Goal: Navigation & Orientation: Find specific page/section

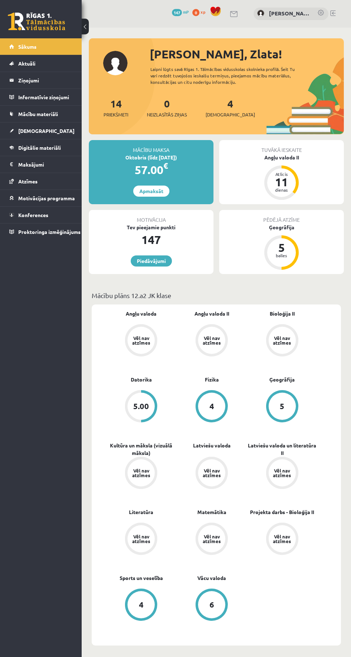
click at [48, 133] on link "[DEMOGRAPHIC_DATA]" at bounding box center [40, 131] width 63 height 16
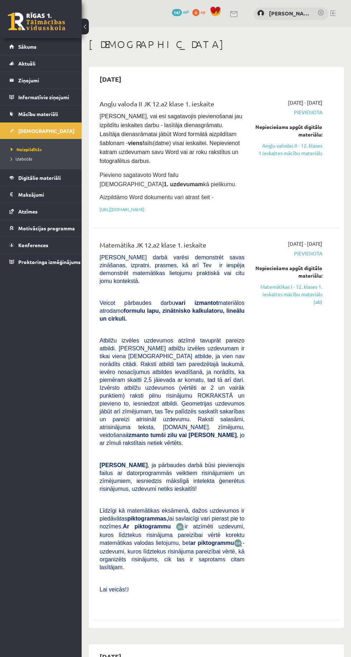
click at [50, 158] on link "Izlabotās" at bounding box center [43, 158] width 64 height 6
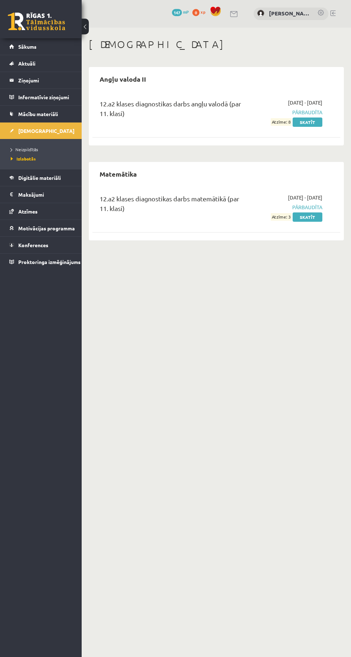
click at [310, 213] on link "Skatīt" at bounding box center [308, 216] width 30 height 9
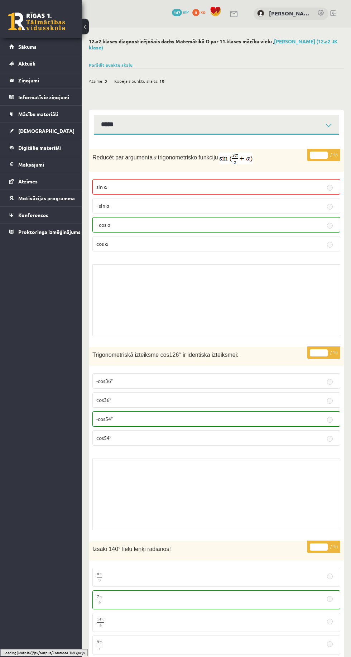
select select "**********"
click at [303, 202] on p "- sin ⁡α" at bounding box center [216, 206] width 240 height 8
click at [319, 183] on p "sin⁡ α" at bounding box center [216, 187] width 240 height 8
click at [278, 225] on label "- cos ⁡α" at bounding box center [216, 224] width 248 height 15
click at [321, 117] on select "**********" at bounding box center [216, 125] width 245 height 20
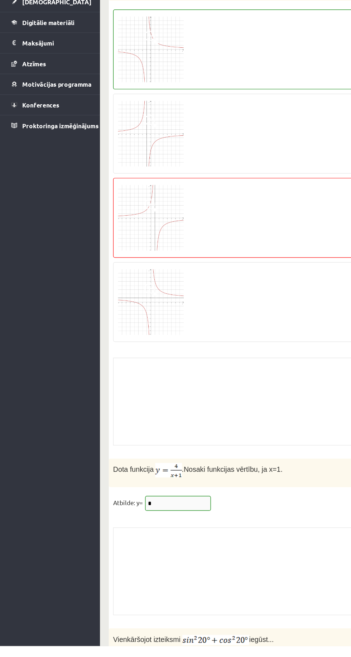
scroll to position [5537, 0]
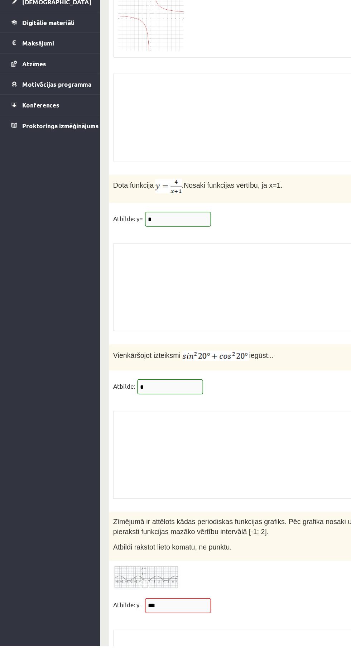
click at [158, 585] on div "* / 1p Zīmējumā ir attēlots kādas periodiskas funkcijas grafiks. Pēc grafika no…" at bounding box center [216, 632] width 255 height 171
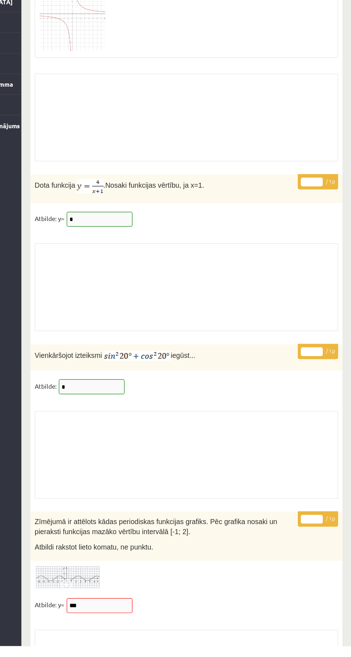
scroll to position [5537, 0]
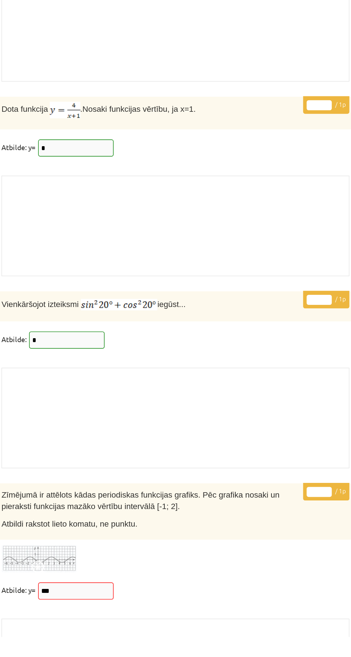
click at [143, 605] on div "* / 1p Zīmējumā ir attēlots kādas periodiskas funkcijas grafiks. Pēc grafika no…" at bounding box center [216, 633] width 255 height 171
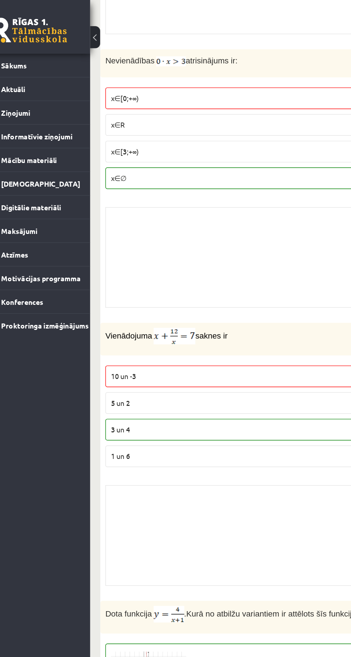
scroll to position [4980, 0]
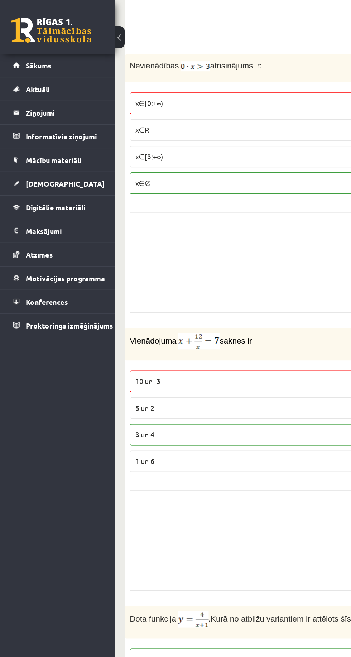
click at [60, 113] on link "Mācību materiāli" at bounding box center [40, 114] width 63 height 16
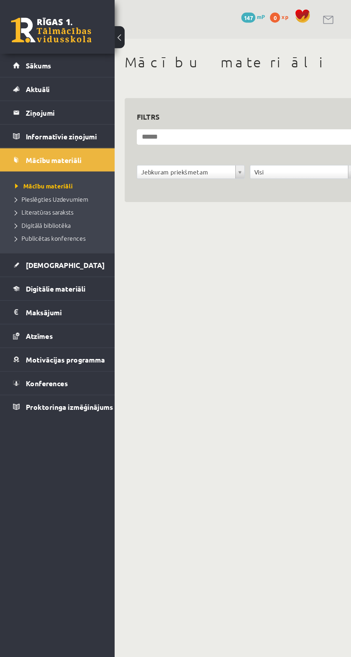
click at [57, 143] on span "Pieslēgties Uzdevumiem" at bounding box center [37, 142] width 52 height 6
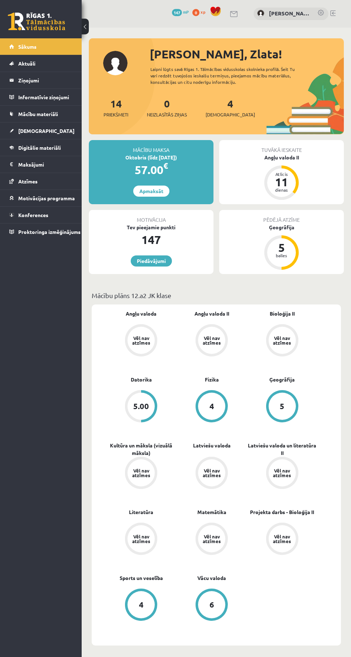
click at [58, 151] on link "Digitālie materiāli" at bounding box center [40, 147] width 63 height 16
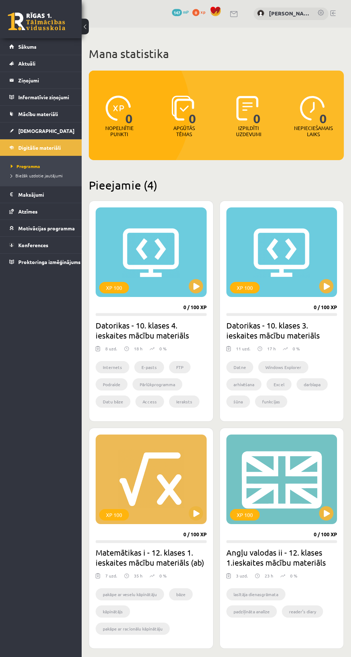
click at [58, 115] on link "Mācību materiāli" at bounding box center [40, 114] width 63 height 16
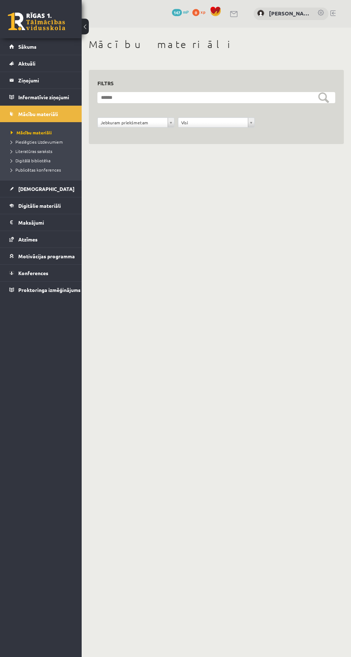
click at [62, 139] on link "Pieslēgties Uzdevumiem" at bounding box center [43, 142] width 64 height 6
click at [58, 48] on link "Sākums" at bounding box center [40, 46] width 63 height 16
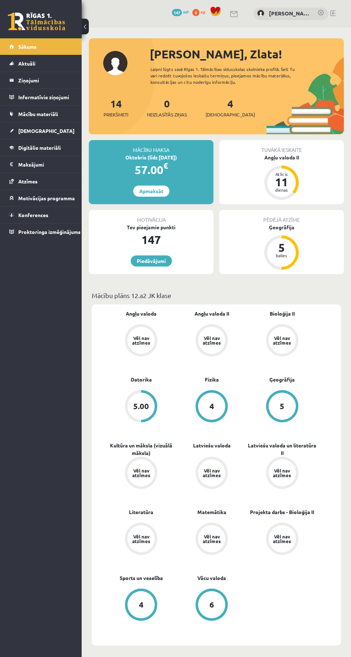
click at [58, 130] on link "[DEMOGRAPHIC_DATA]" at bounding box center [40, 131] width 63 height 16
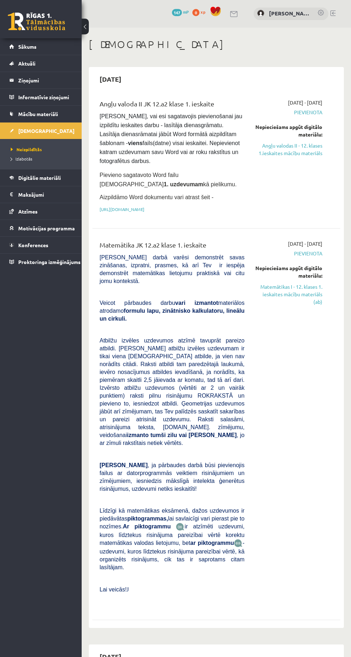
click at [61, 114] on link "Mācību materiāli" at bounding box center [40, 114] width 63 height 16
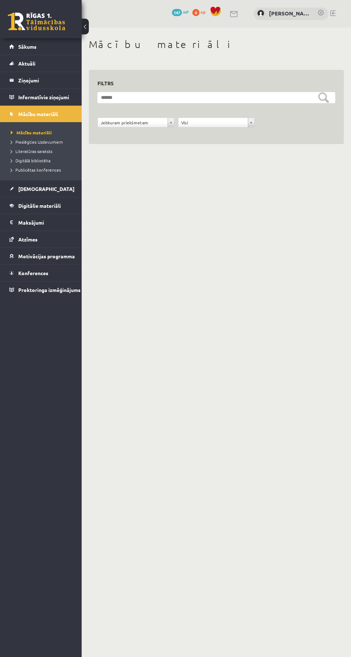
click at [58, 140] on span "Pieslēgties Uzdevumiem" at bounding box center [37, 142] width 52 height 6
click at [51, 152] on span "Literatūras saraksts" at bounding box center [32, 151] width 42 height 6
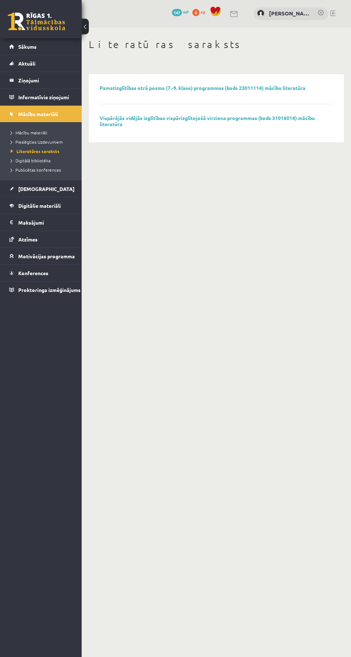
click at [256, 137] on div "Pamatizglītības otrā posma (7.-9. klase) programmas (kods 23011114) mācību lite…" at bounding box center [216, 108] width 248 height 61
click at [47, 160] on span "Digitālā bibliotēka" at bounding box center [31, 161] width 40 height 6
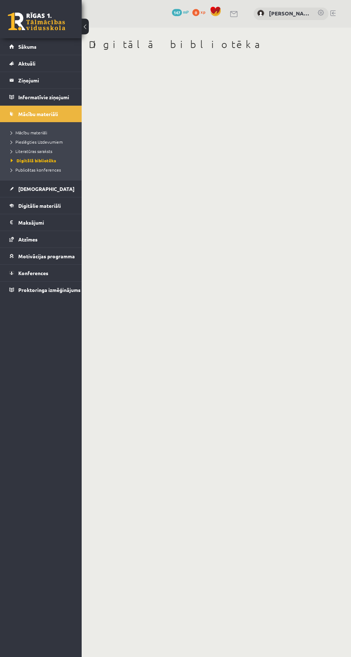
click at [52, 169] on span "Publicētas konferences" at bounding box center [36, 170] width 50 height 6
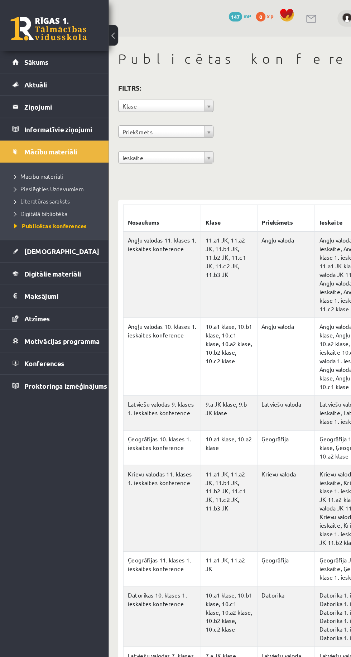
click at [67, 189] on link "[DEMOGRAPHIC_DATA]" at bounding box center [40, 189] width 63 height 16
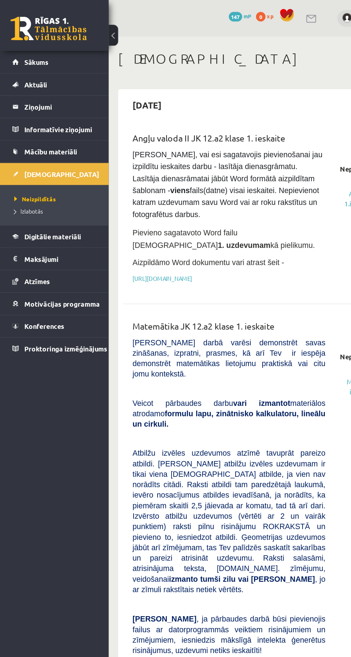
click at [56, 160] on link "Izlabotās" at bounding box center [43, 158] width 64 height 6
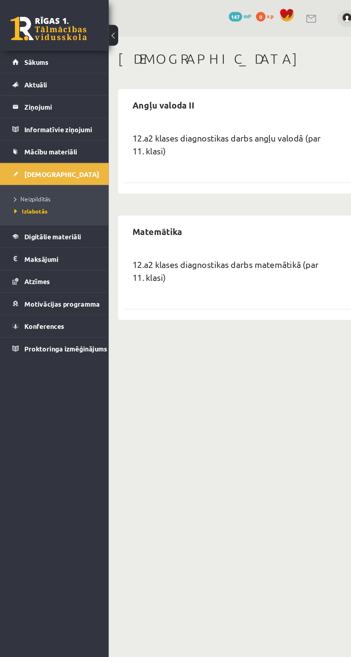
click at [64, 181] on link "Digitālie materiāli" at bounding box center [40, 177] width 63 height 16
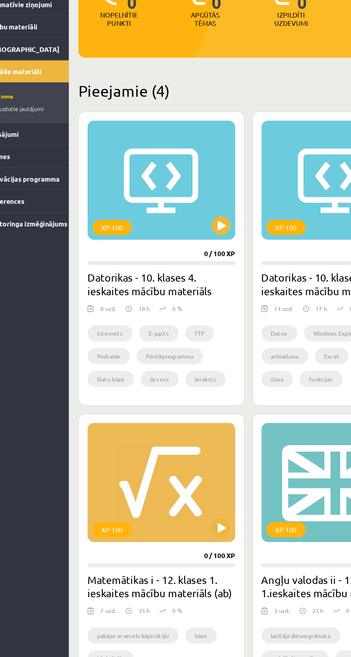
scroll to position [23, 0]
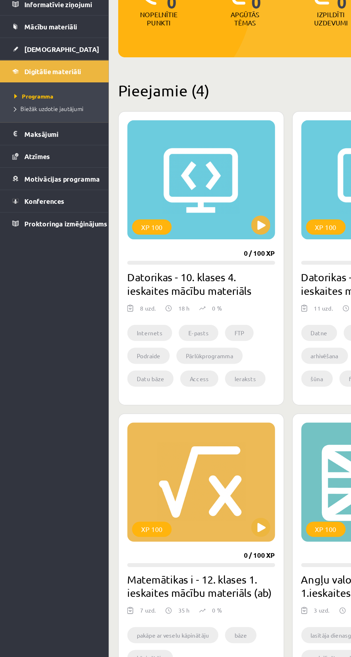
click at [61, 227] on span "Motivācijas programma" at bounding box center [46, 228] width 57 height 6
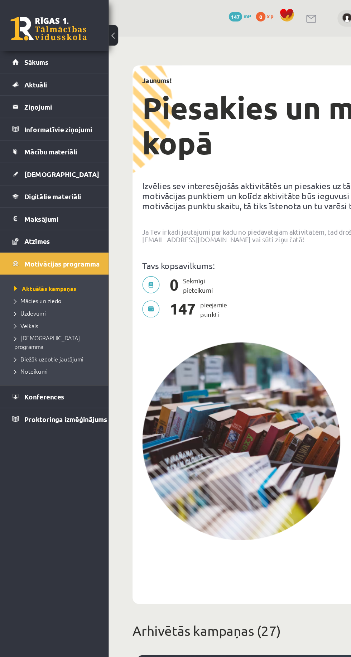
click at [54, 225] on link "Mācies un ziedo" at bounding box center [43, 226] width 64 height 6
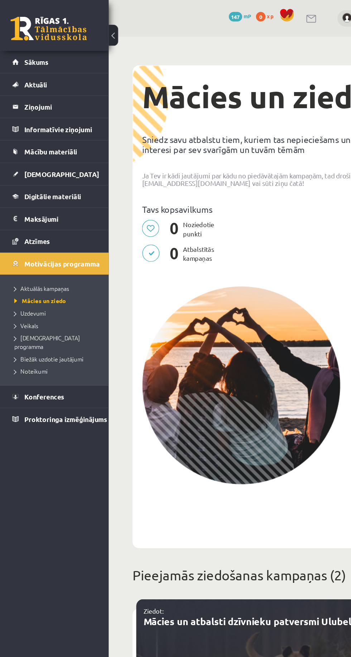
click at [19, 244] on span "Veikals" at bounding box center [20, 245] width 18 height 6
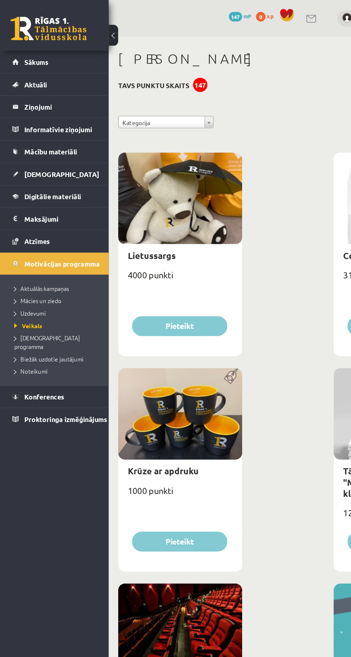
click at [25, 236] on span "Uzdevumi" at bounding box center [23, 235] width 24 height 6
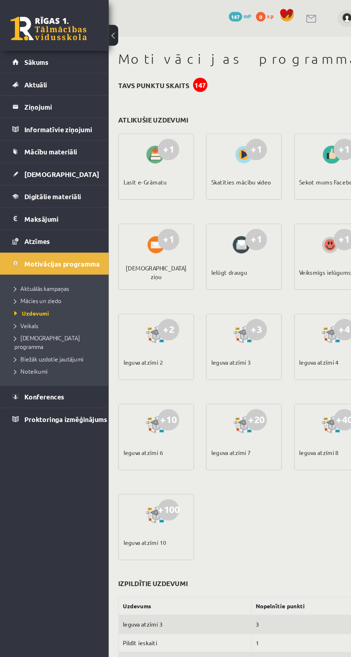
click at [21, 253] on span "[DEMOGRAPHIC_DATA] programma" at bounding box center [35, 257] width 49 height 12
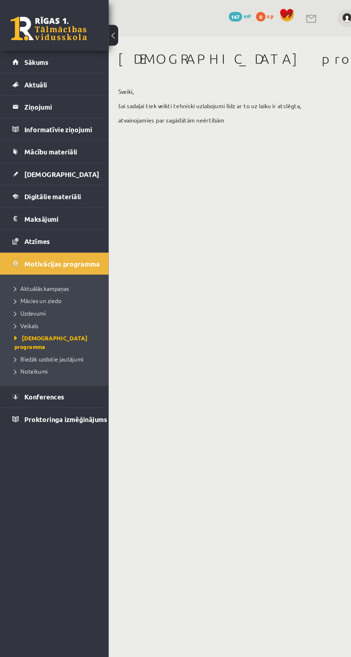
click at [28, 267] on span "Biežāk uzdotie jautājumi" at bounding box center [37, 270] width 52 height 6
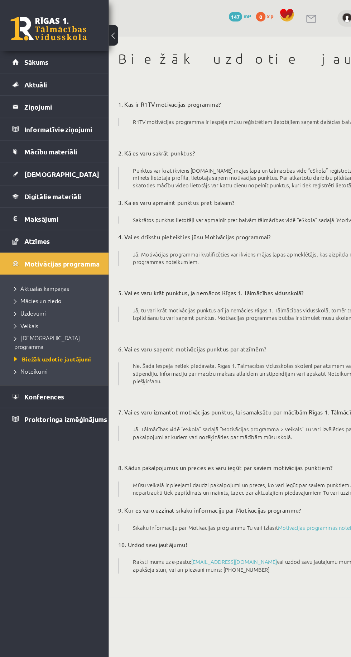
click at [27, 276] on span "Noteikumi" at bounding box center [23, 279] width 25 height 6
